Goal: Task Accomplishment & Management: Use online tool/utility

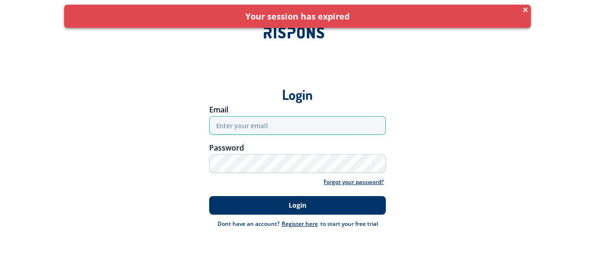
click at [313, 127] on input "email" at bounding box center [297, 125] width 177 height 19
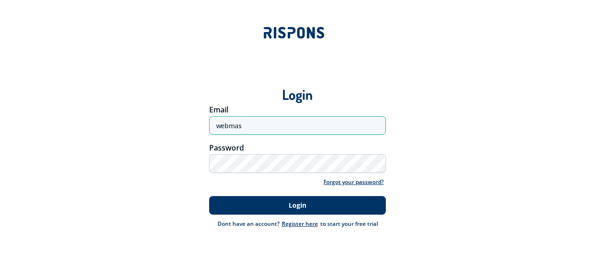
type input "[EMAIL_ADDRESS][DOMAIN_NAME]"
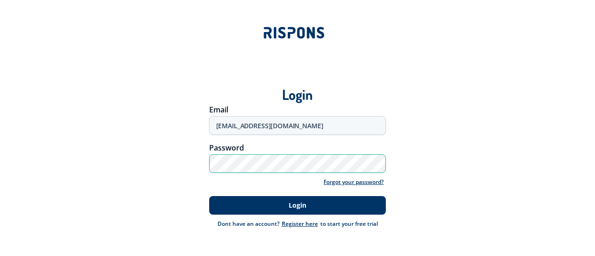
click at [209, 196] on button "Login" at bounding box center [297, 205] width 177 height 19
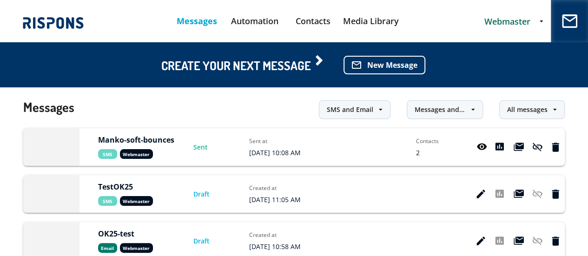
click at [479, 147] on icon at bounding box center [482, 147] width 11 height 9
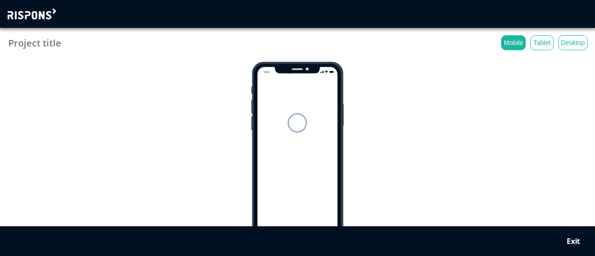
type input "Manko-soft-bounces"
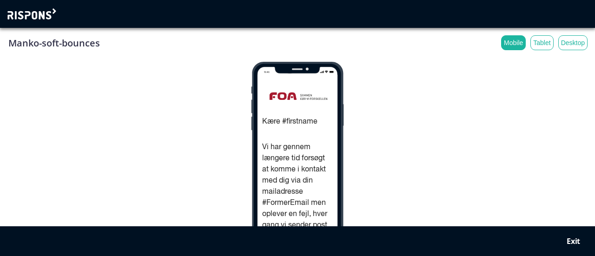
drag, startPoint x: 338, startPoint y: 99, endPoint x: 338, endPoint y: 108, distance: 8.8
click at [338, 108] on div "Kære #firstname Vi har gennem længere tid forsøgt at komme i kontakt med dig vi…" at bounding box center [298, 154] width 92 height 185
click at [404, 120] on div "Manko-soft-bounces Mobile Tablet Desktop Kære #firstname Vi har gennem længere …" at bounding box center [297, 140] width 580 height 211
click at [574, 238] on div "Exit" at bounding box center [573, 241] width 13 height 9
